Goal: Transaction & Acquisition: Purchase product/service

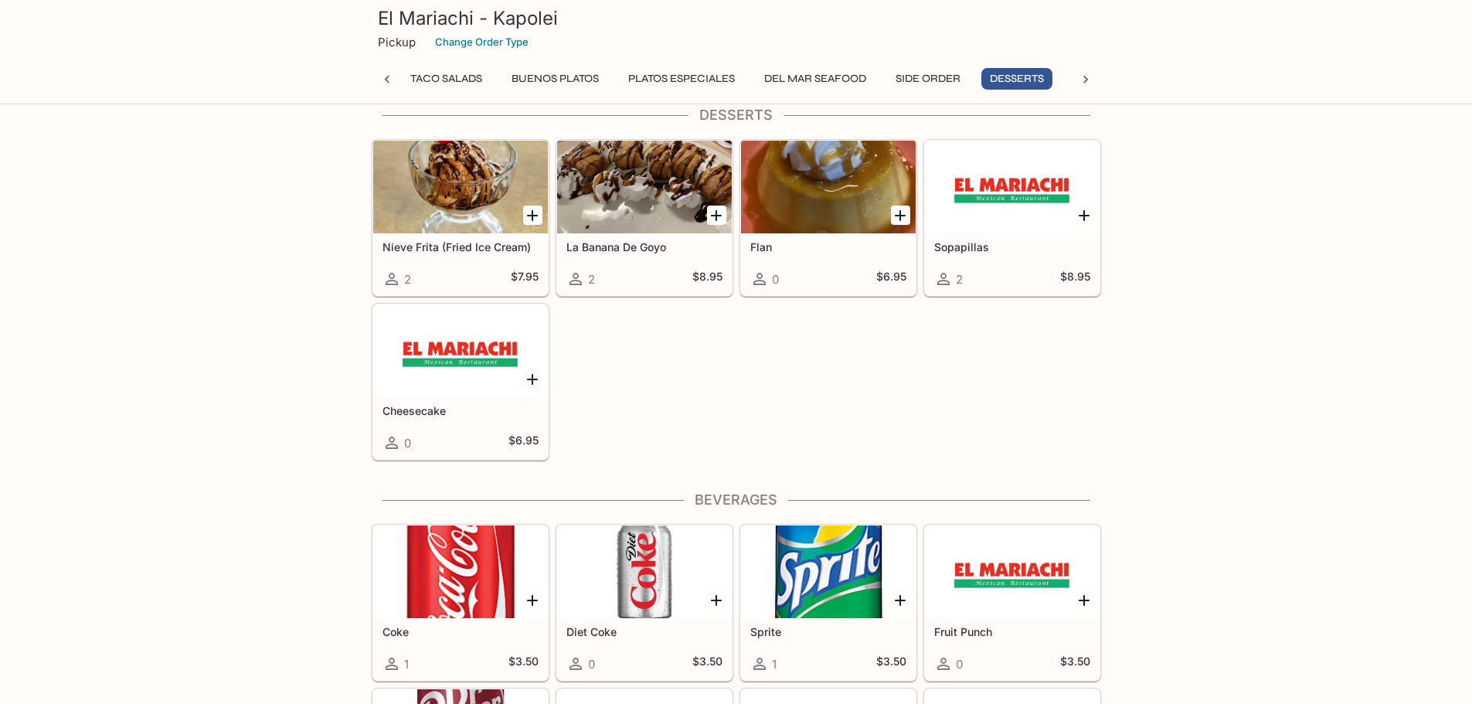
scroll to position [0, 198]
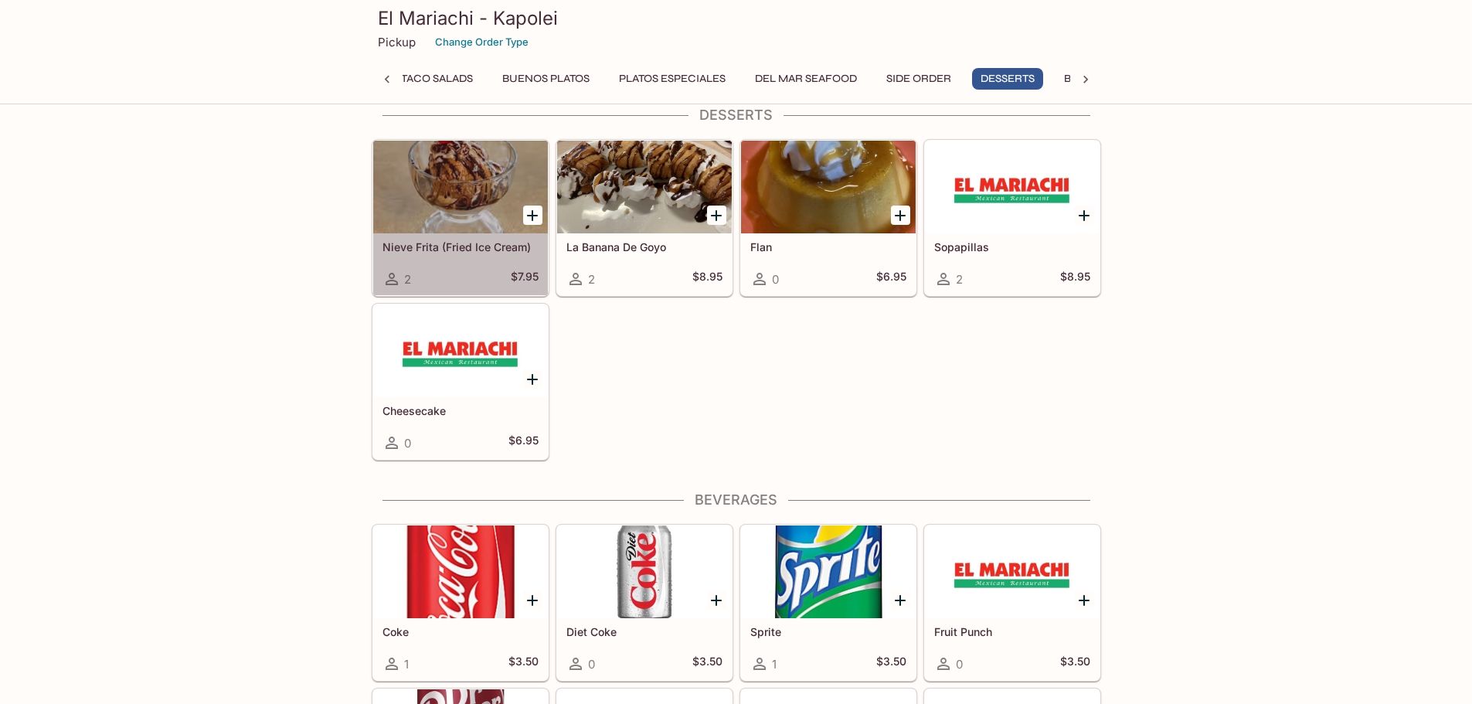
click at [480, 183] on div at bounding box center [460, 187] width 175 height 93
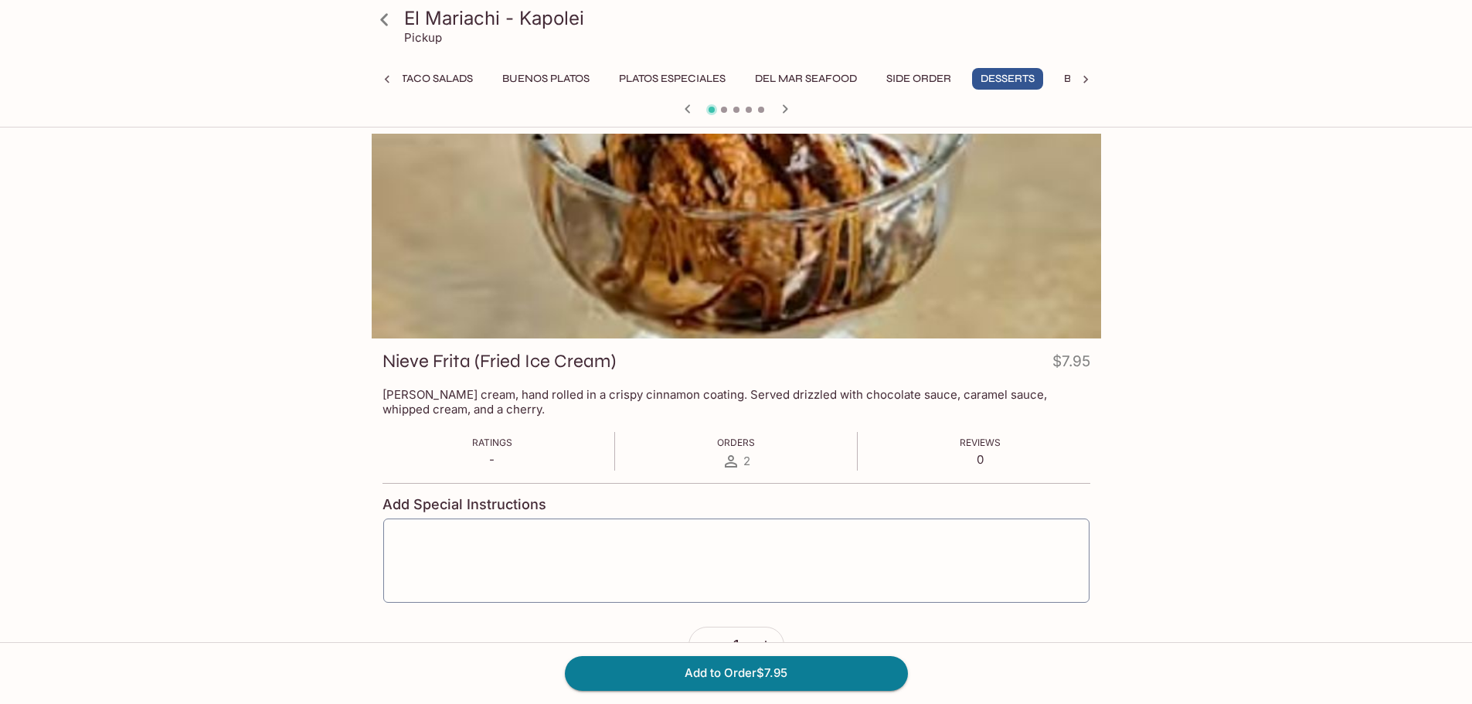
scroll to position [0, 198]
click at [382, 10] on icon at bounding box center [384, 19] width 27 height 27
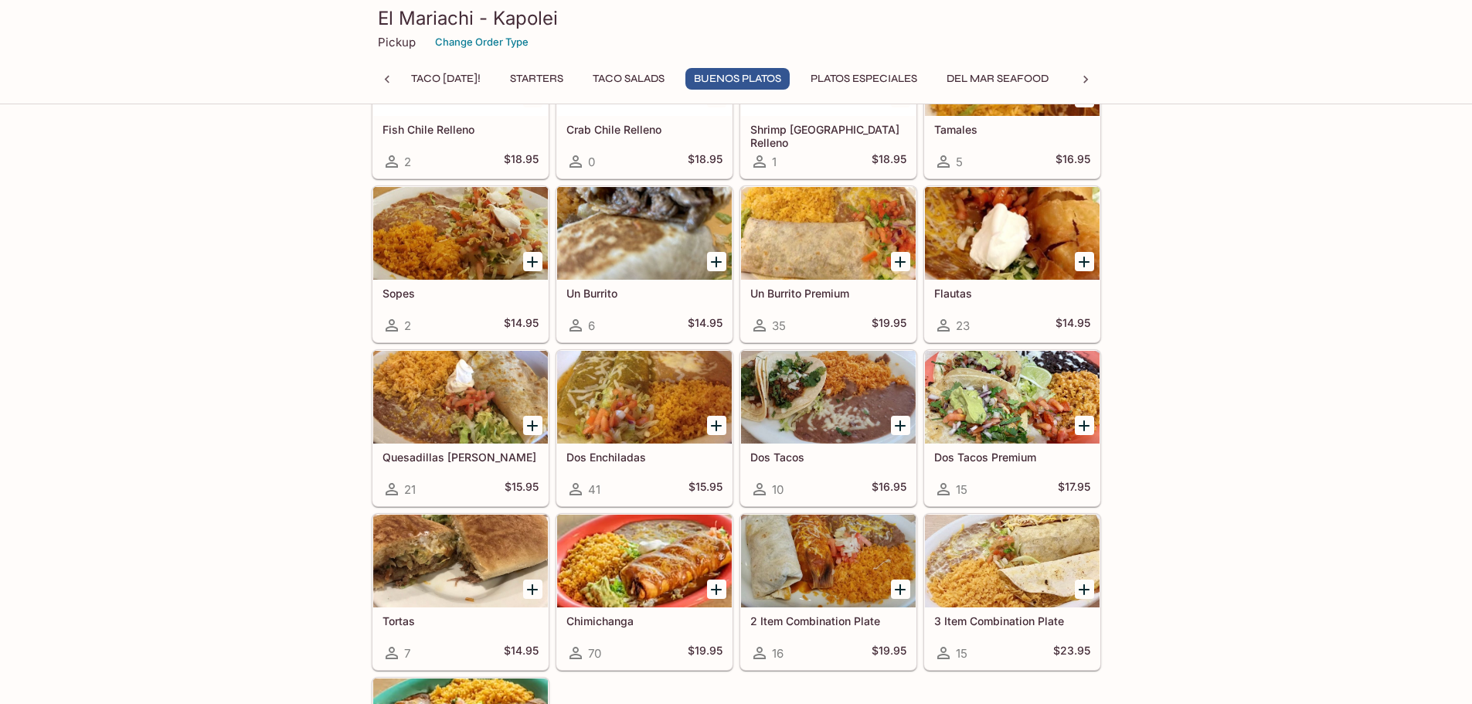
scroll to position [1314, 0]
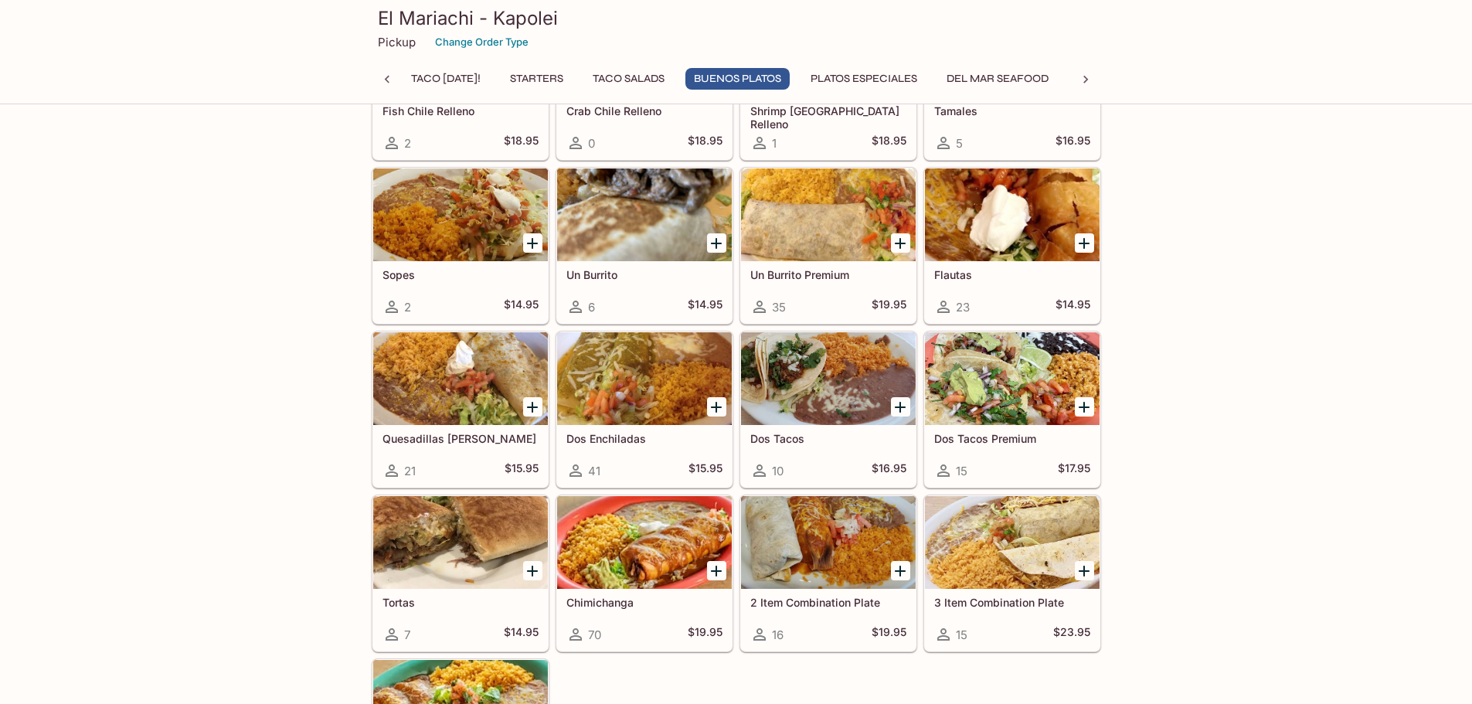
click at [615, 369] on div at bounding box center [644, 378] width 175 height 93
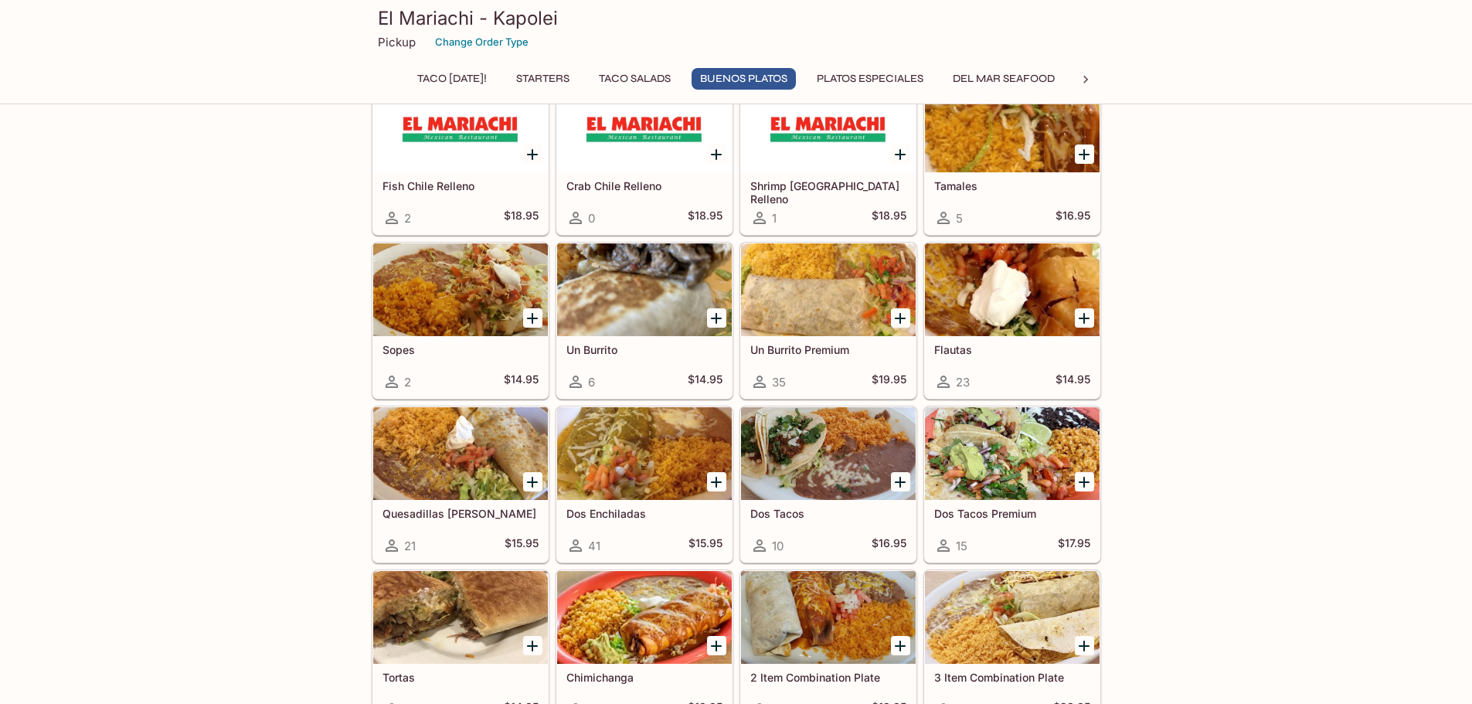
scroll to position [1266, 0]
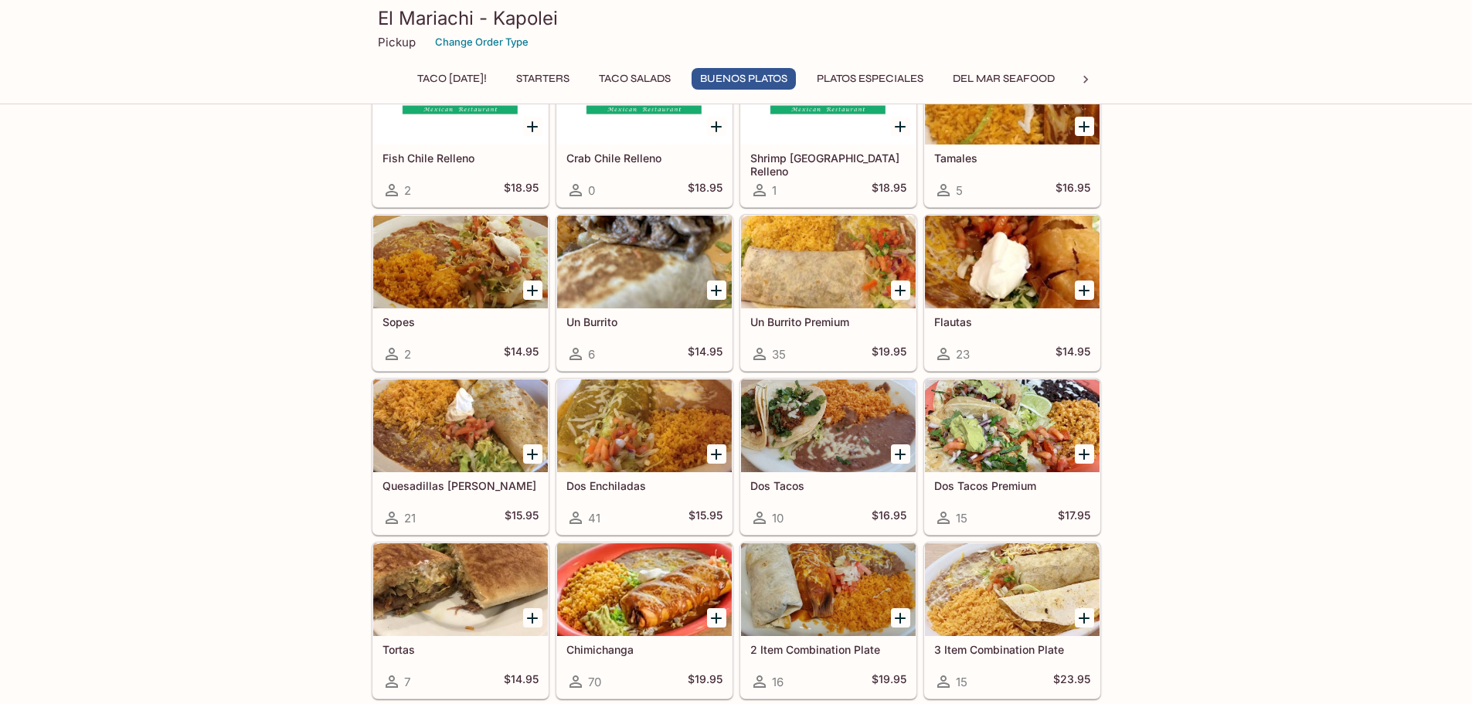
click at [1059, 420] on div at bounding box center [1012, 425] width 175 height 93
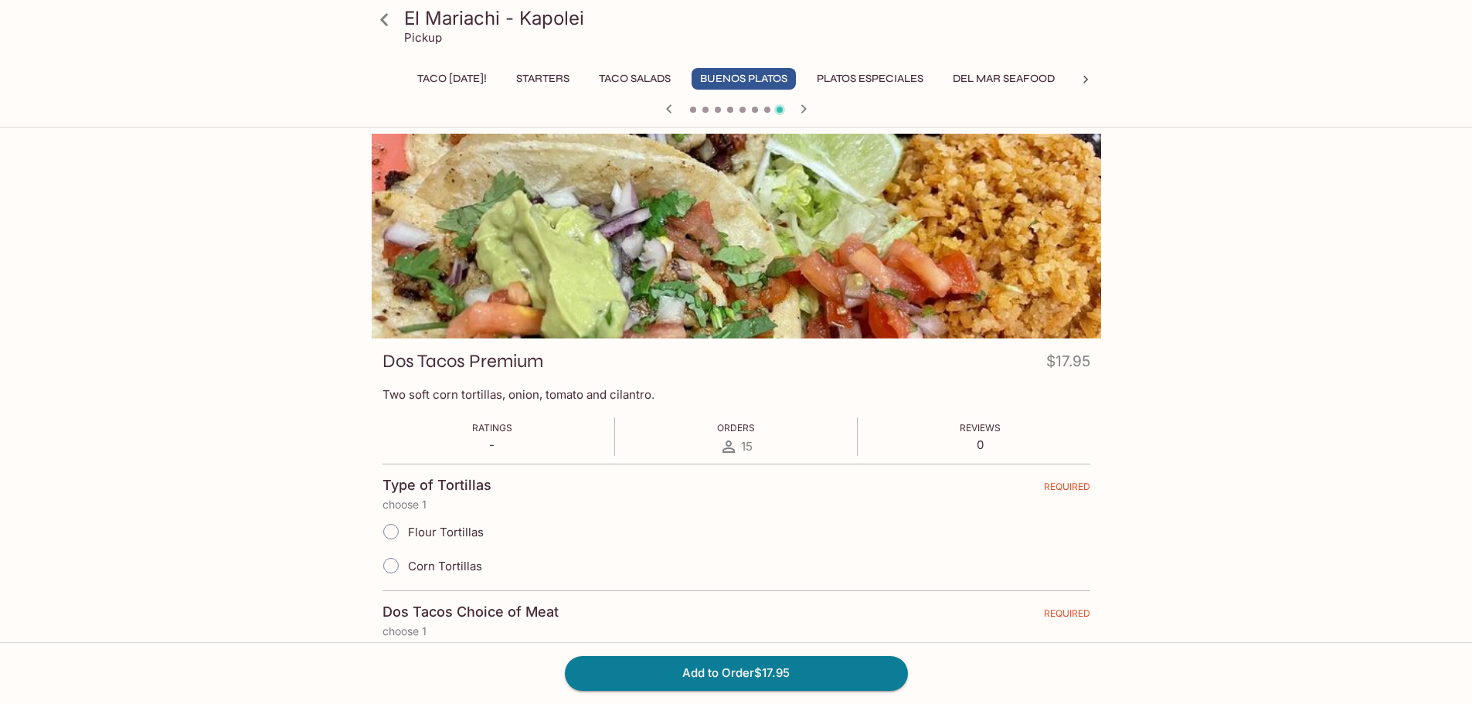
click at [392, 18] on icon at bounding box center [384, 19] width 27 height 27
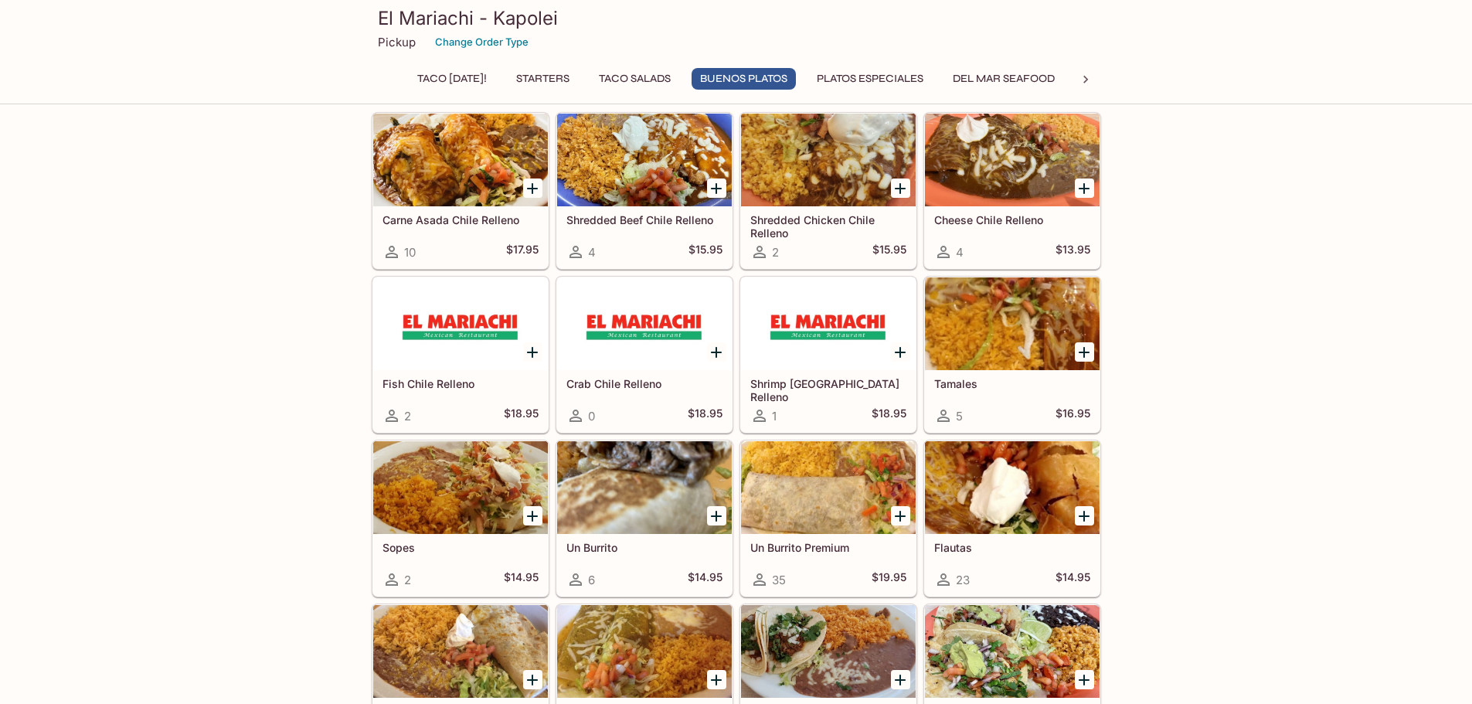
scroll to position [1236, 0]
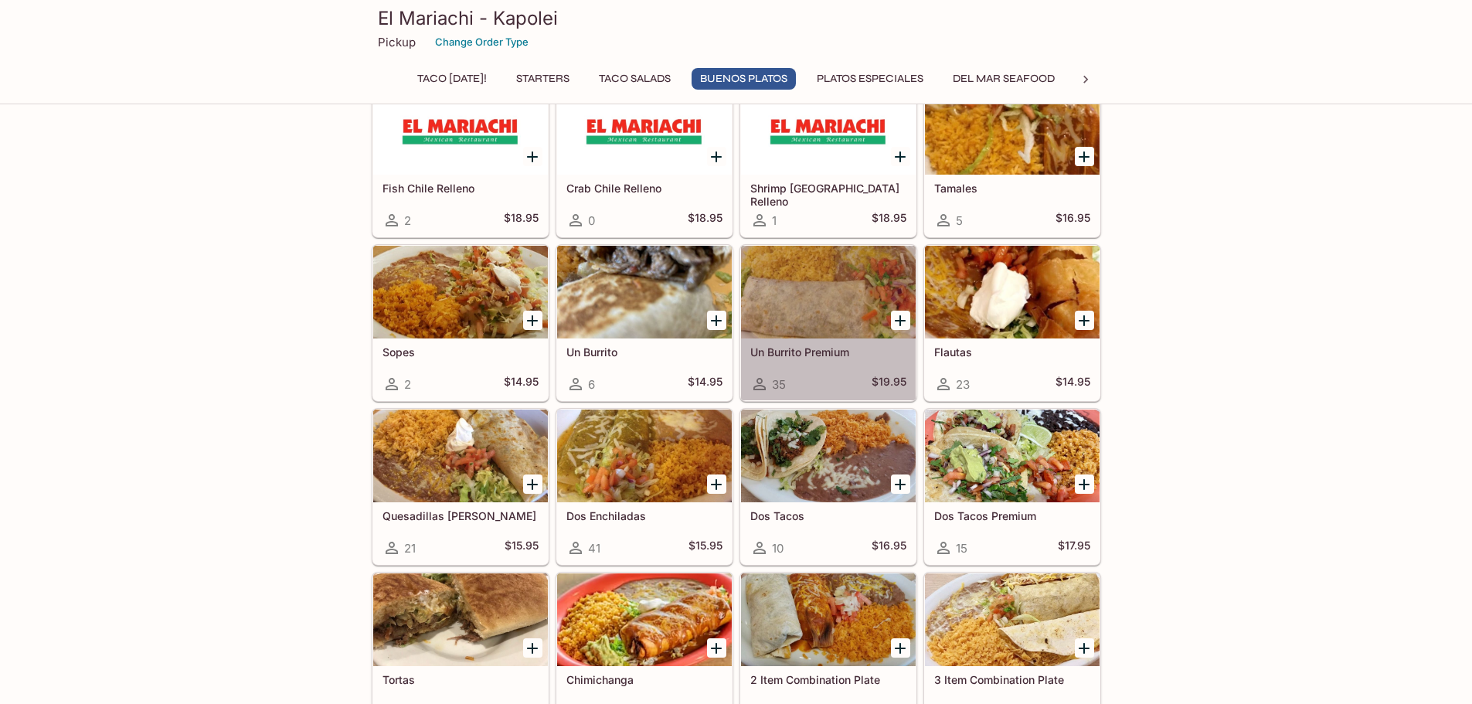
click at [794, 365] on div "Un Burrito Premium 35 $19.95" at bounding box center [828, 369] width 175 height 62
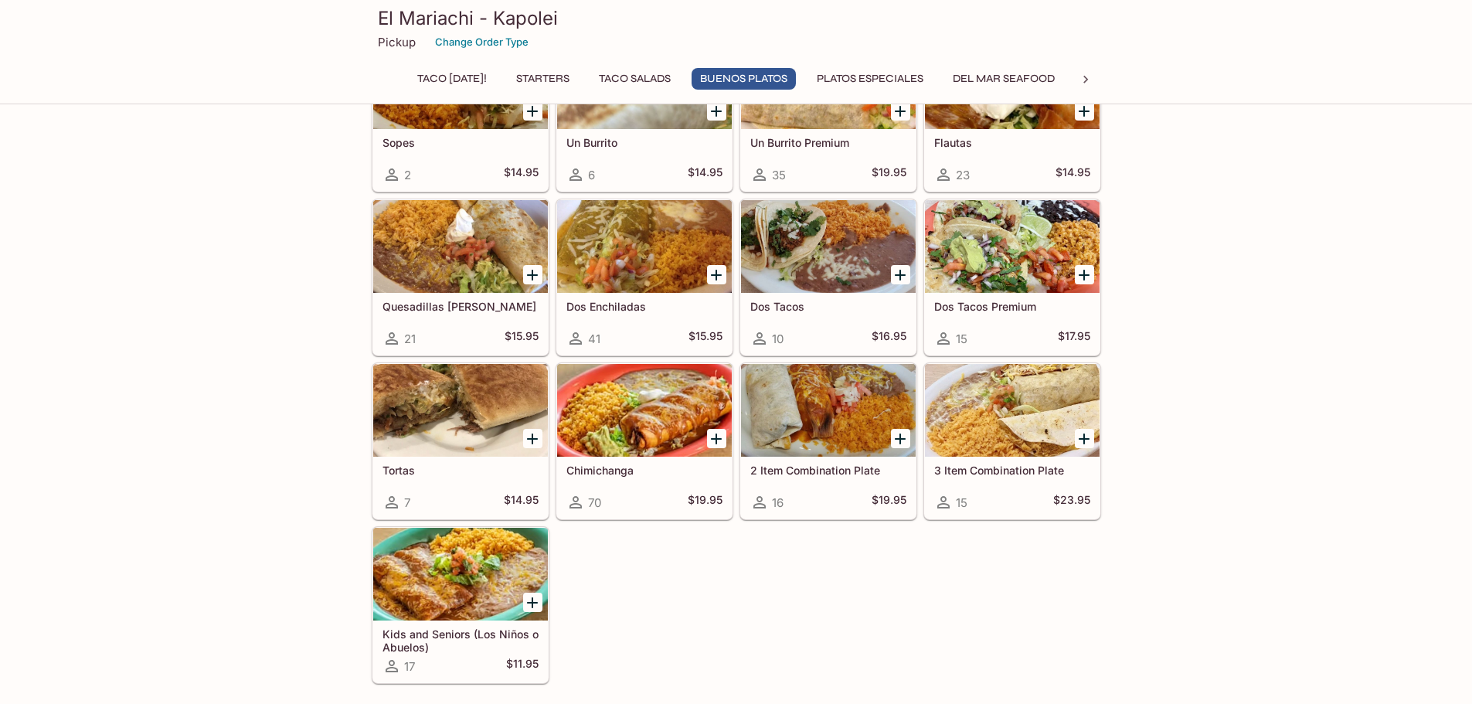
scroll to position [1468, 0]
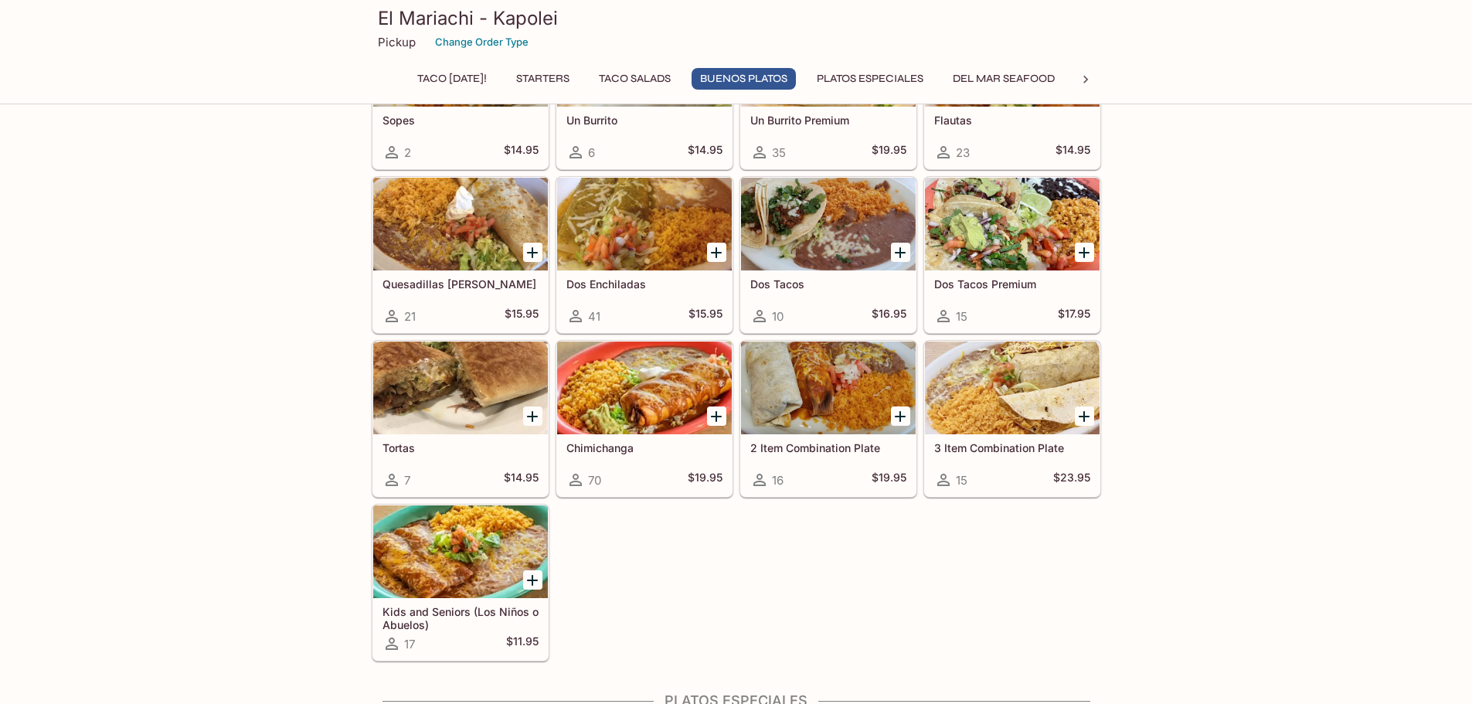
click at [807, 406] on div at bounding box center [828, 388] width 175 height 93
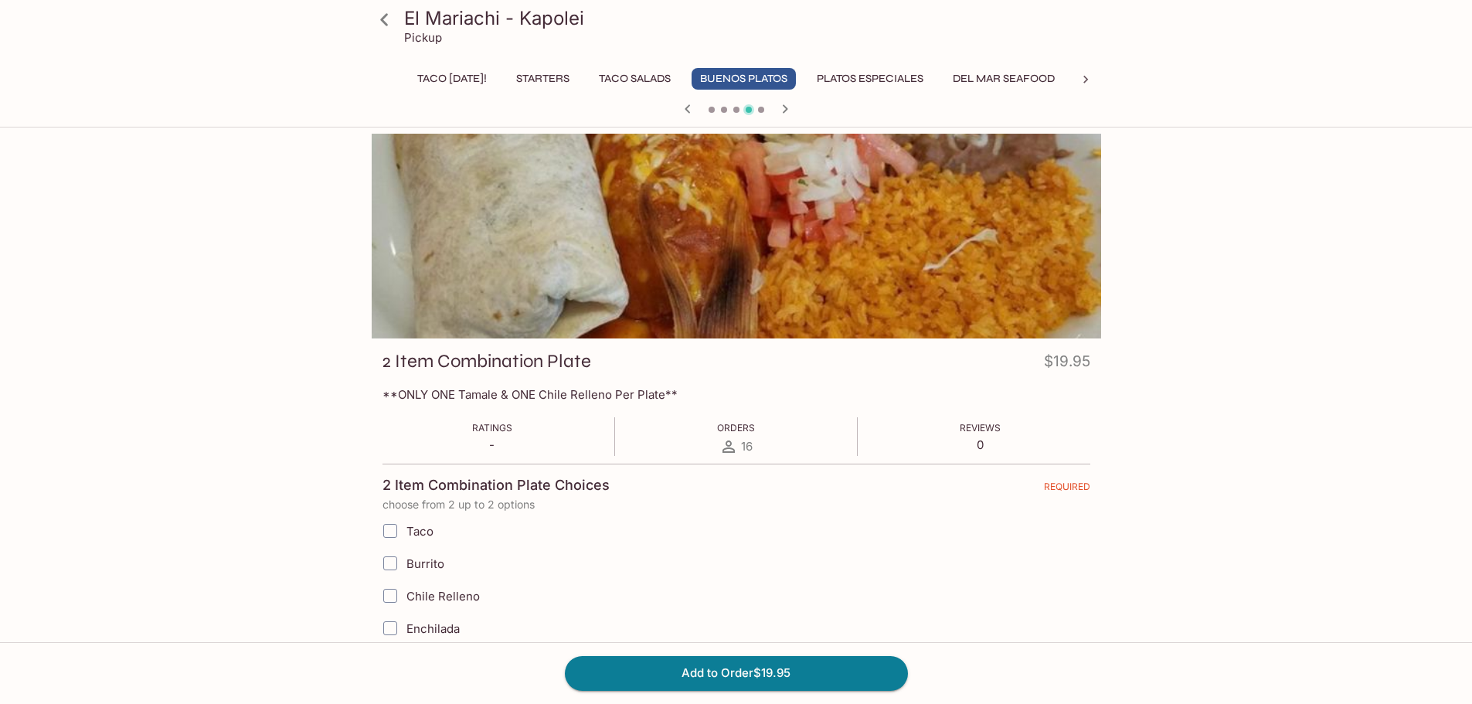
click at [374, 22] on icon at bounding box center [384, 19] width 27 height 27
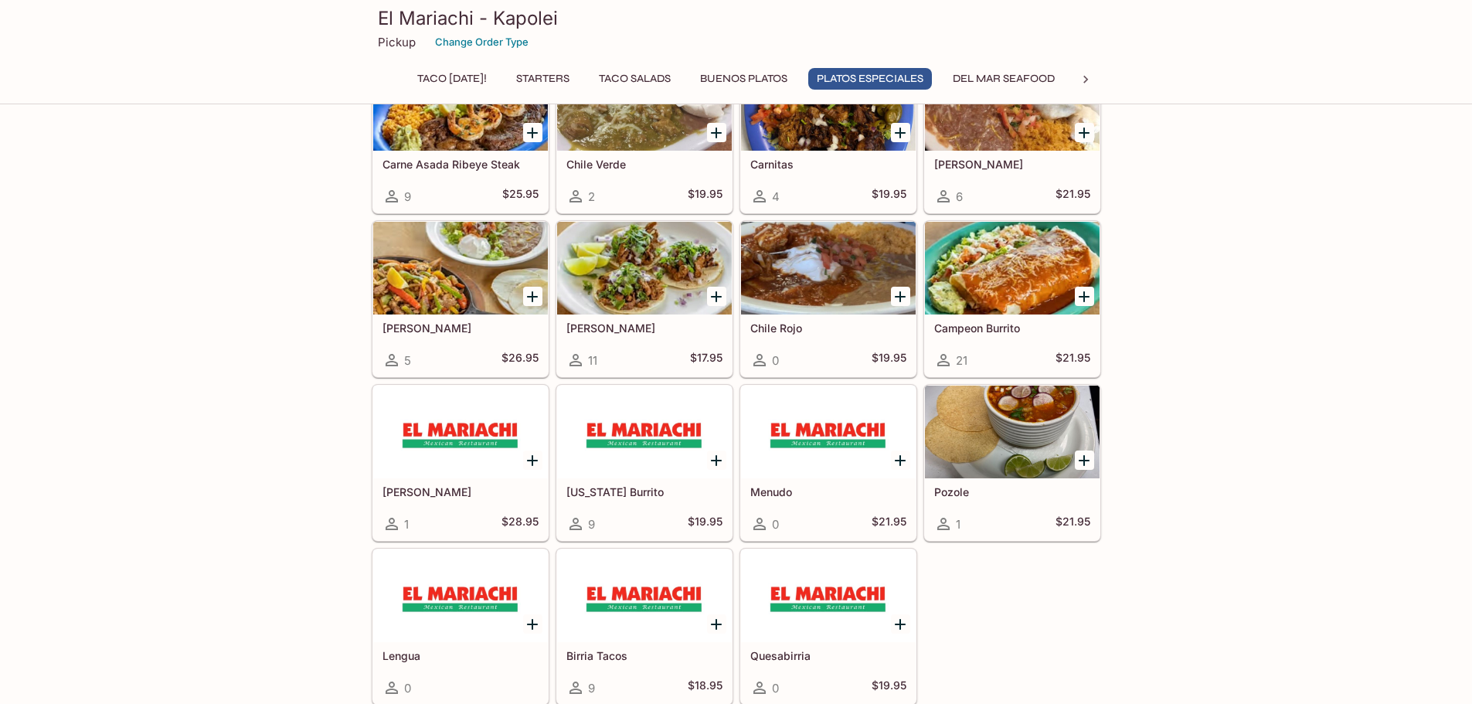
scroll to position [2164, 0]
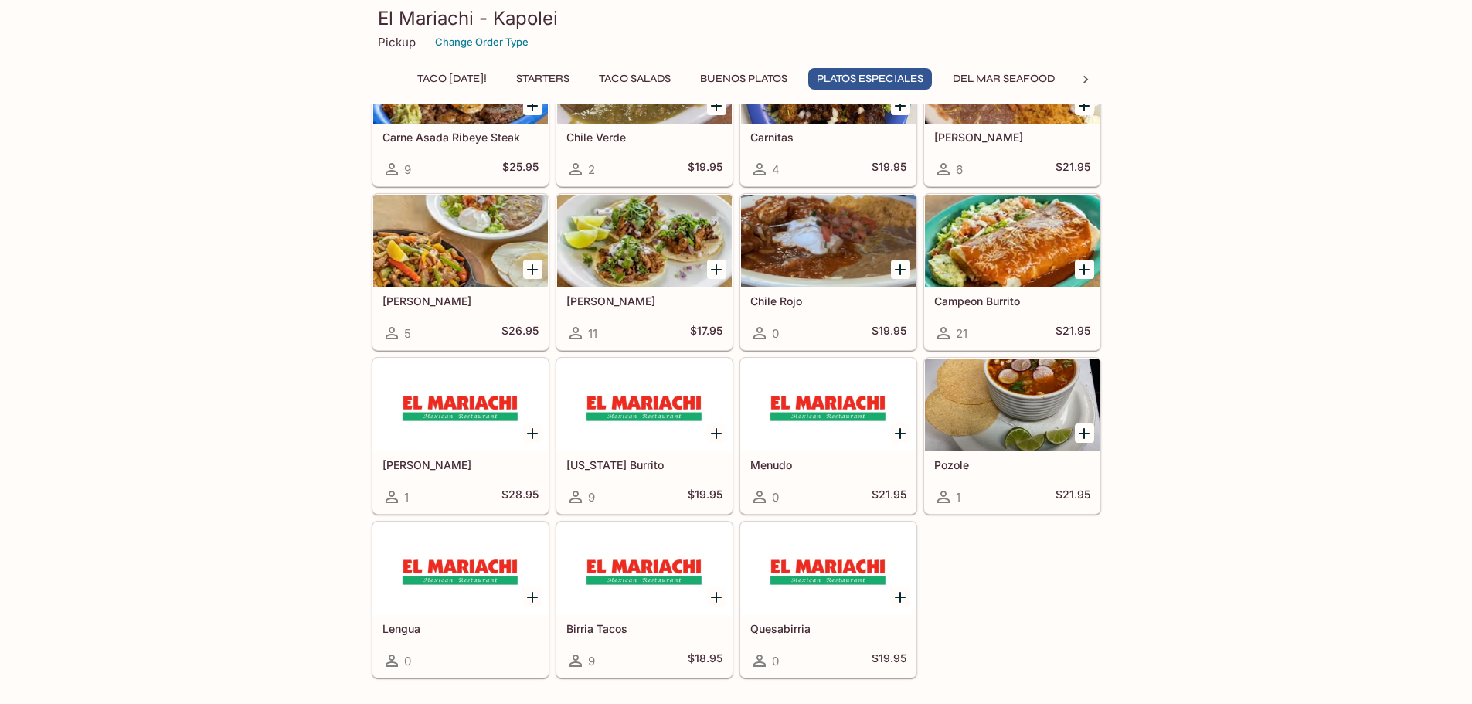
click at [974, 443] on div at bounding box center [1012, 405] width 175 height 93
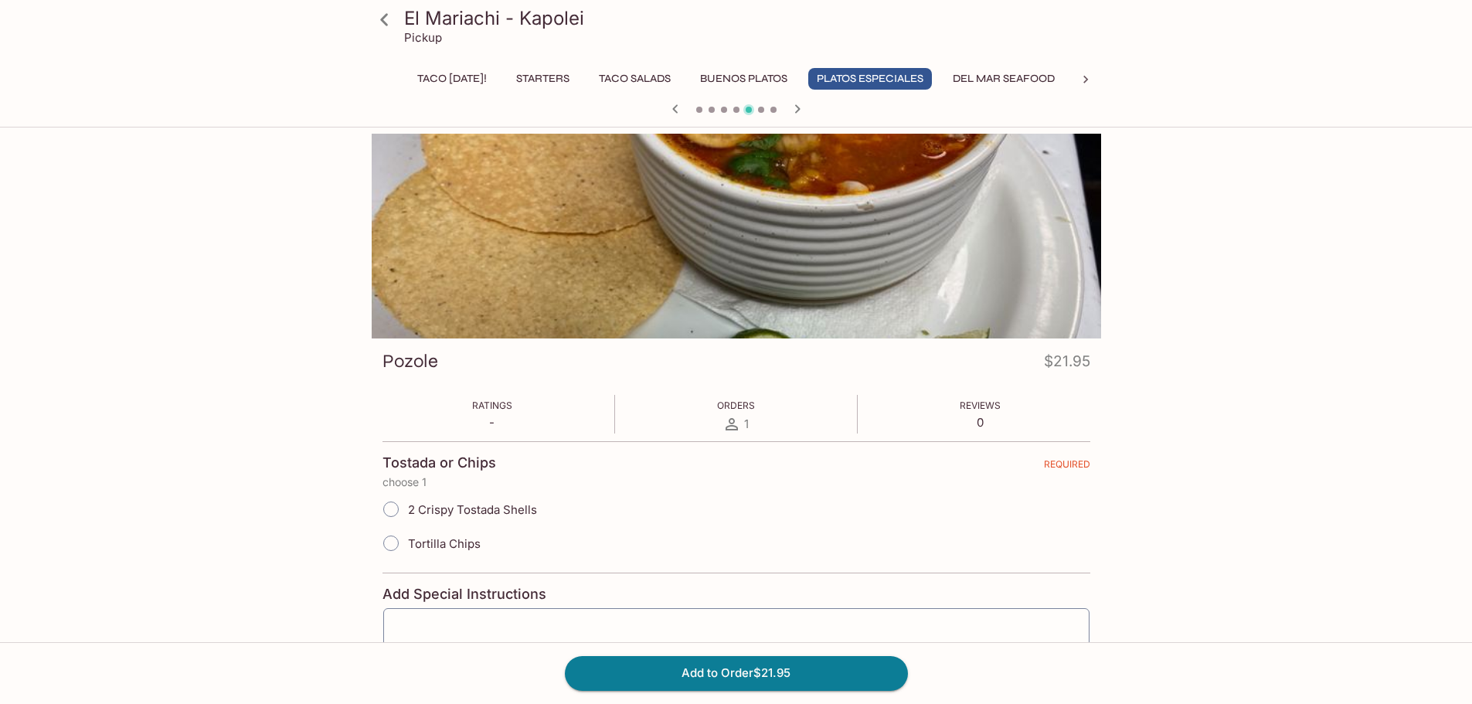
click at [392, 19] on icon at bounding box center [384, 19] width 27 height 27
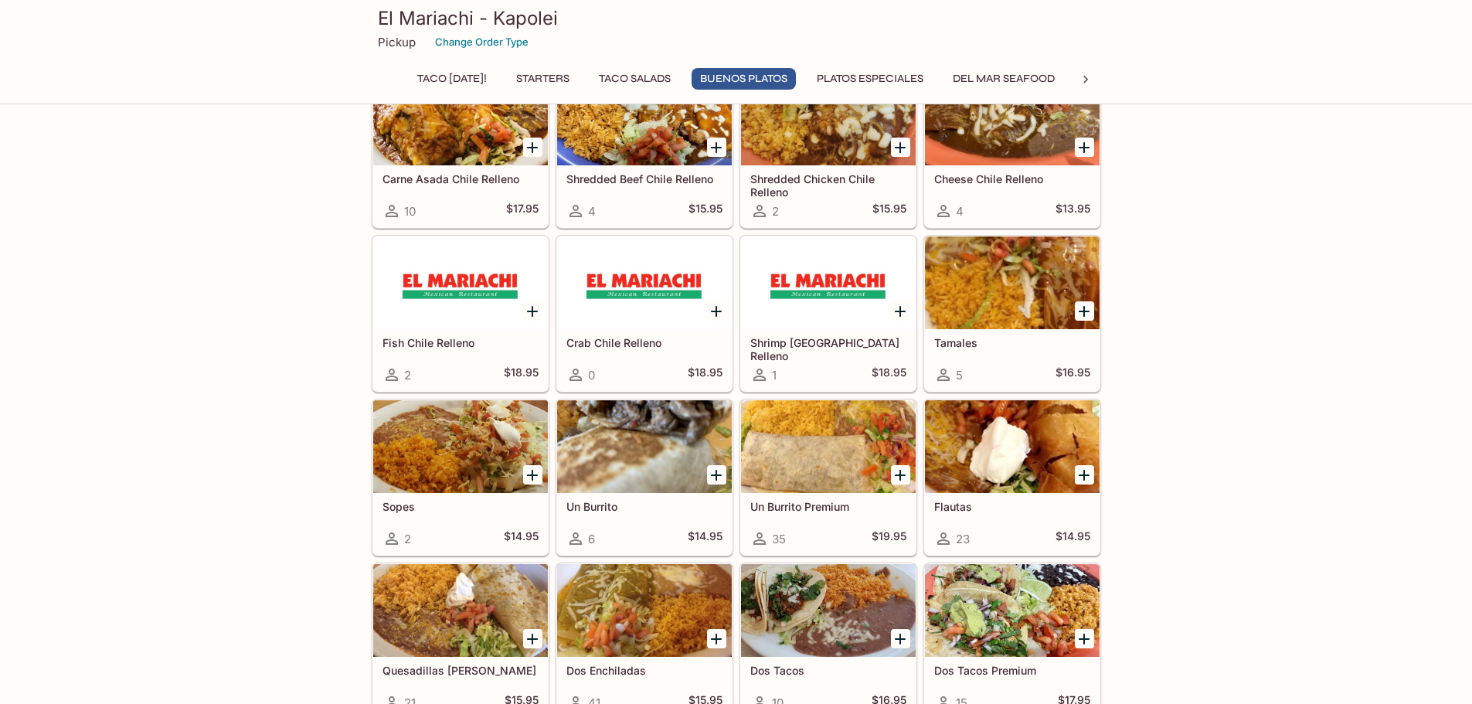
scroll to position [1159, 0]
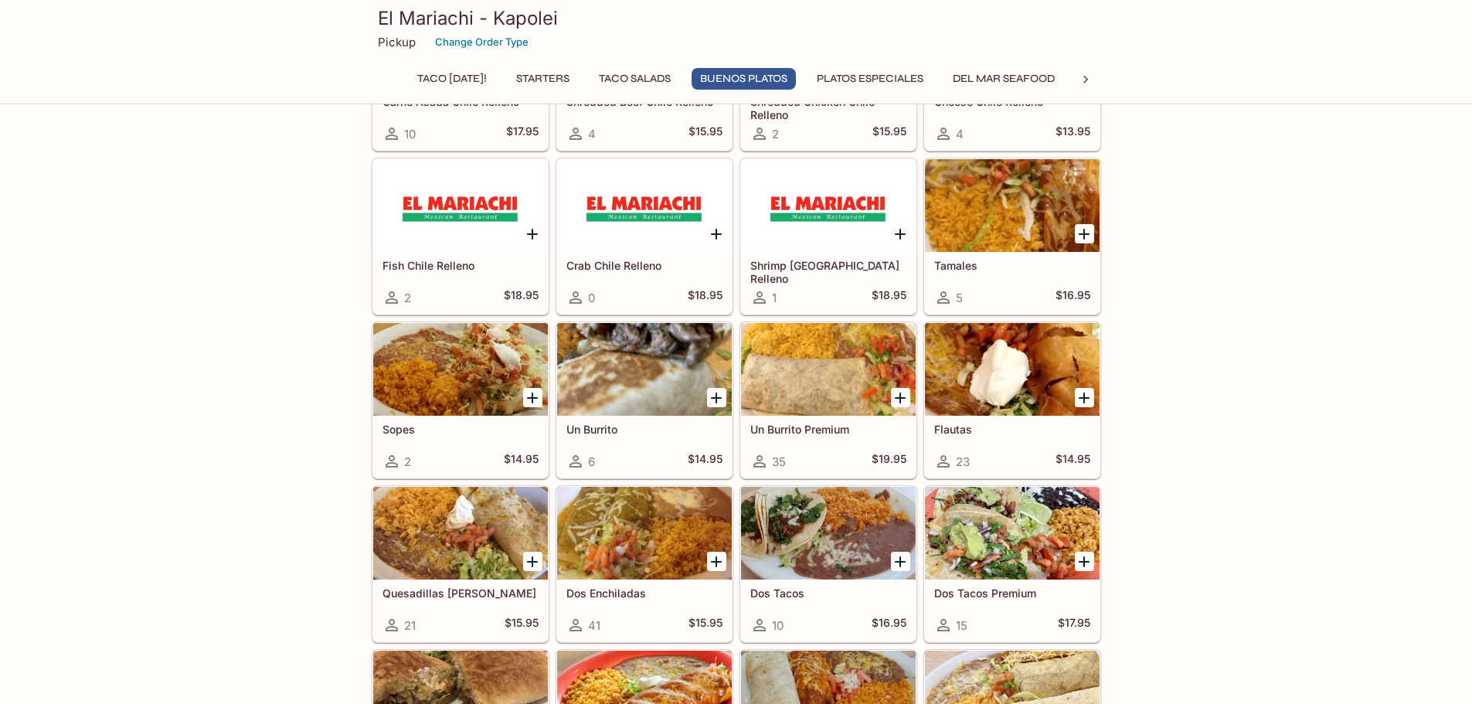
click at [1021, 539] on div at bounding box center [1012, 533] width 175 height 93
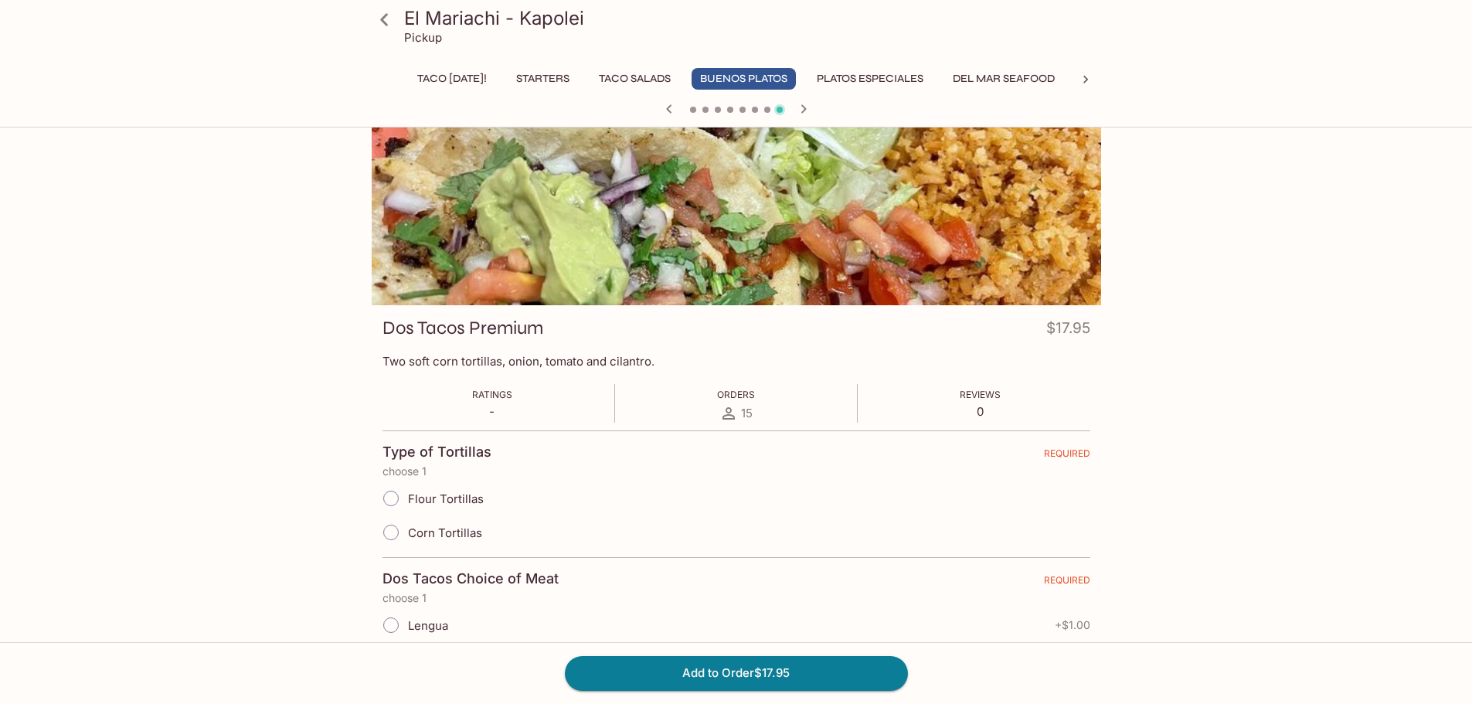
scroll to position [265, 0]
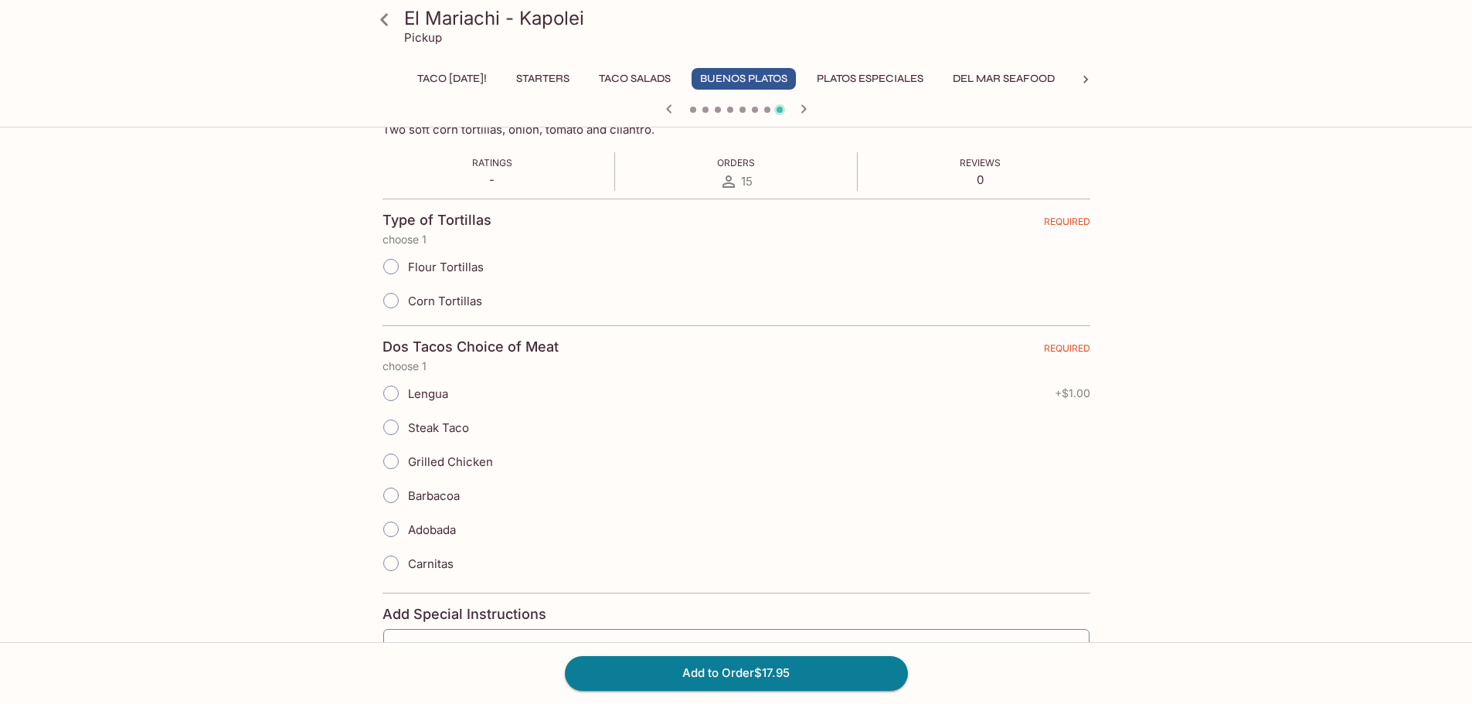
click at [467, 297] on span "Corn Tortillas" at bounding box center [445, 301] width 74 height 15
click at [407, 297] on input "Corn Tortillas" at bounding box center [391, 300] width 32 height 32
radio input "true"
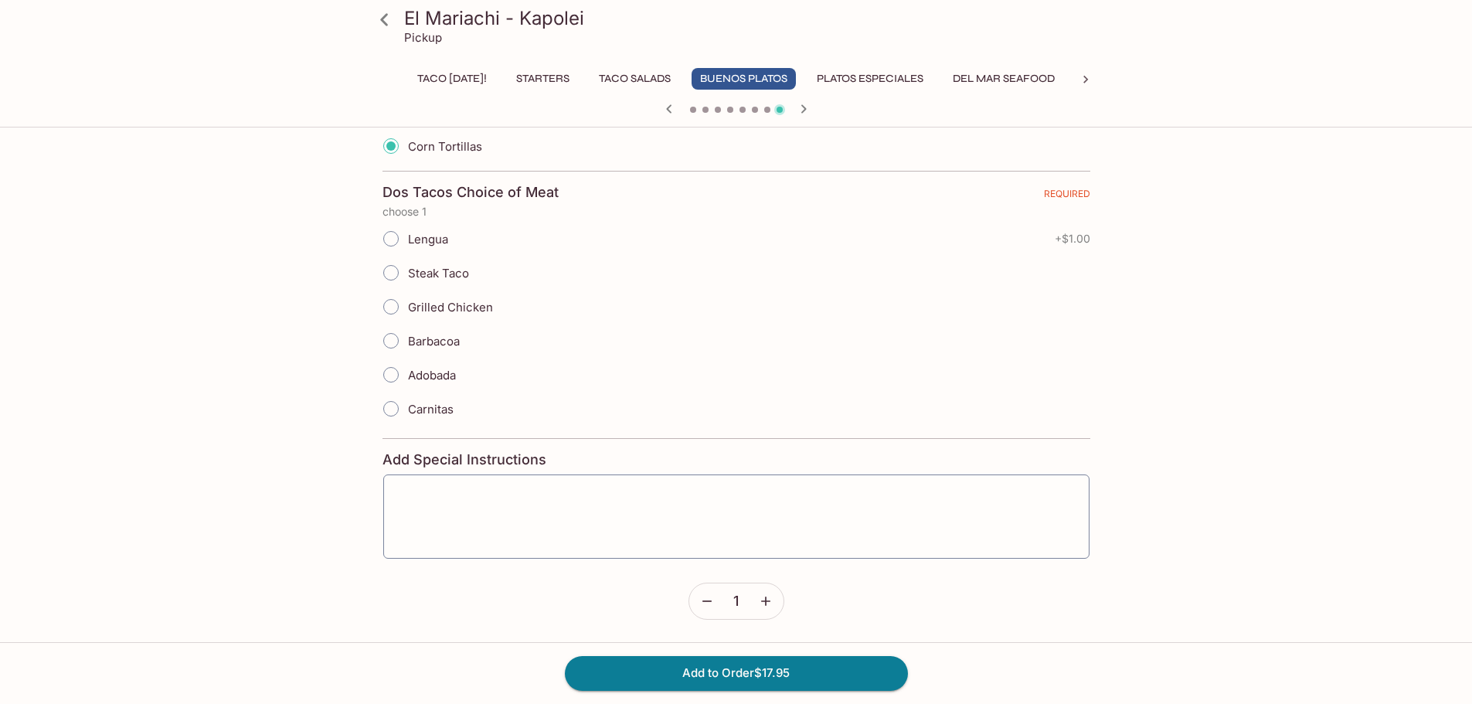
click at [461, 280] on span "Steak Taco" at bounding box center [438, 273] width 61 height 15
click at [407, 280] on input "Steak Taco" at bounding box center [391, 273] width 32 height 32
radio input "true"
click at [384, 15] on icon at bounding box center [384, 19] width 27 height 27
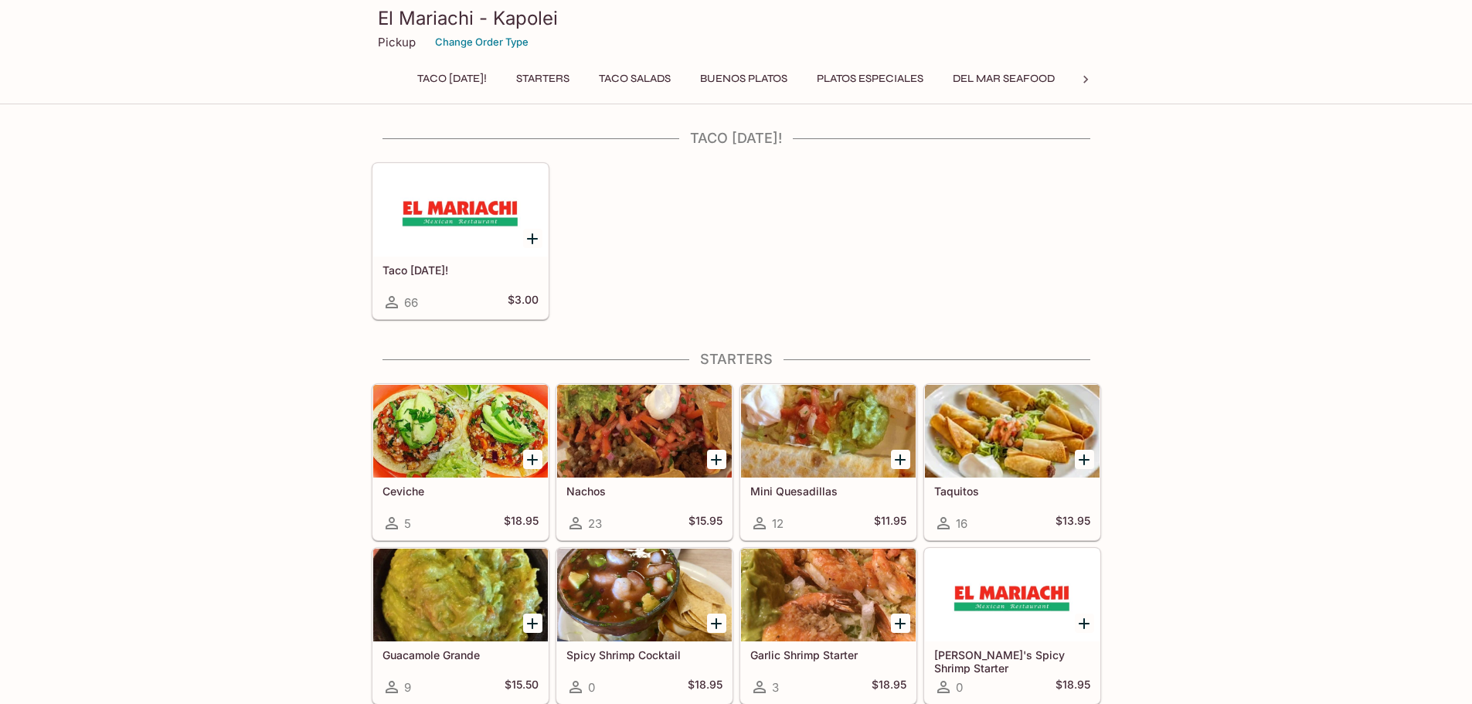
click at [462, 240] on div at bounding box center [460, 210] width 175 height 93
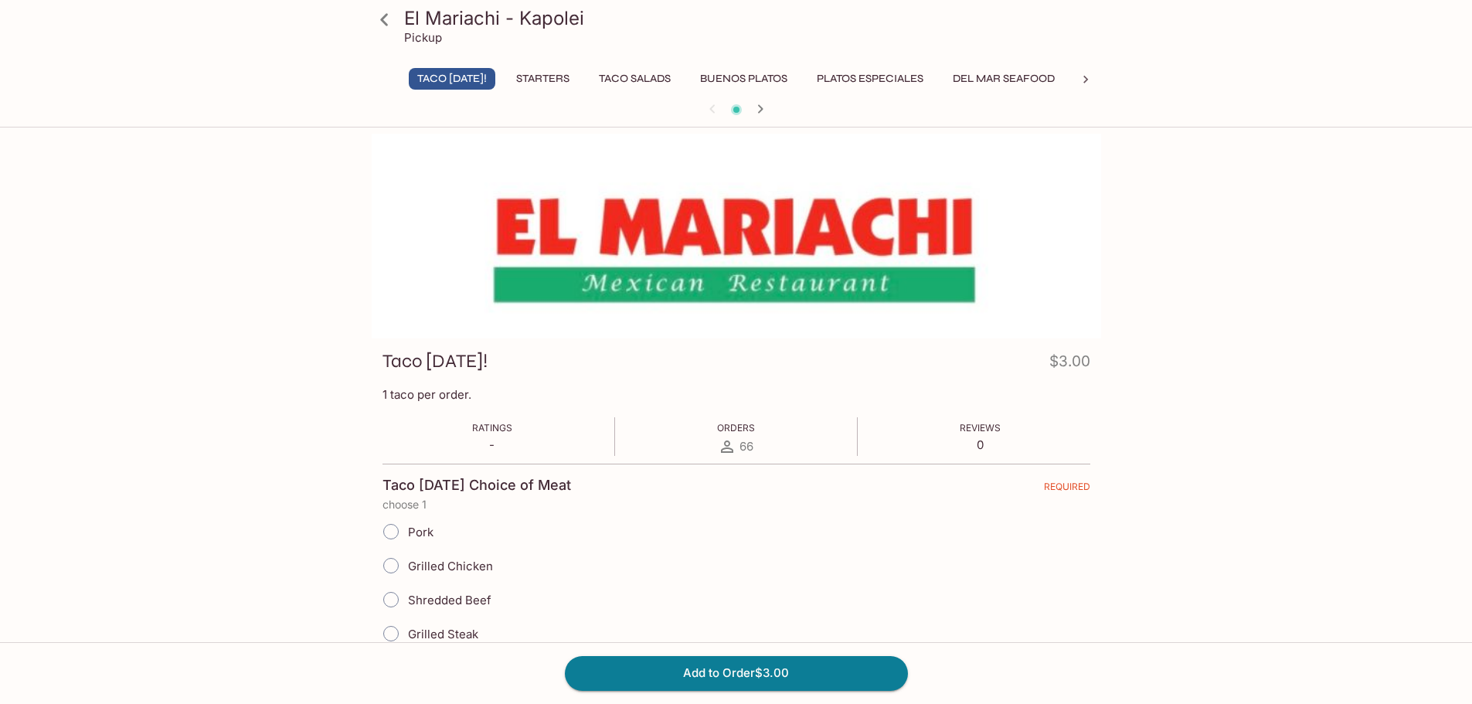
click at [375, 22] on icon at bounding box center [384, 19] width 27 height 27
